Goal: Task Accomplishment & Management: Manage account settings

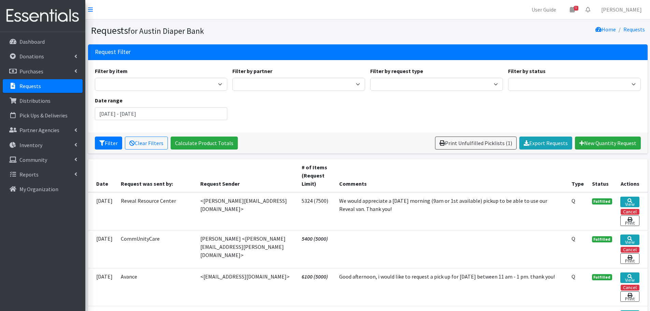
click at [30, 86] on p "Requests" at bounding box center [29, 86] width 21 height 7
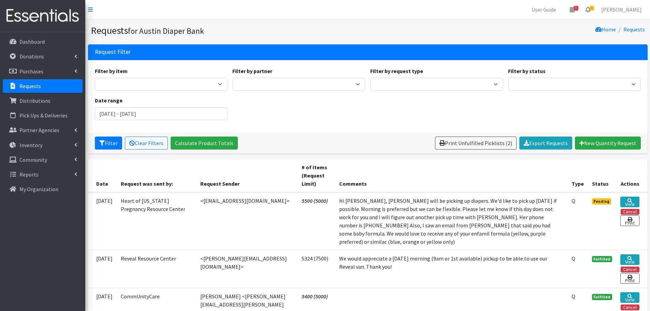
click at [594, 9] on span "1" at bounding box center [591, 8] width 4 height 5
